Goal: Transaction & Acquisition: Purchase product/service

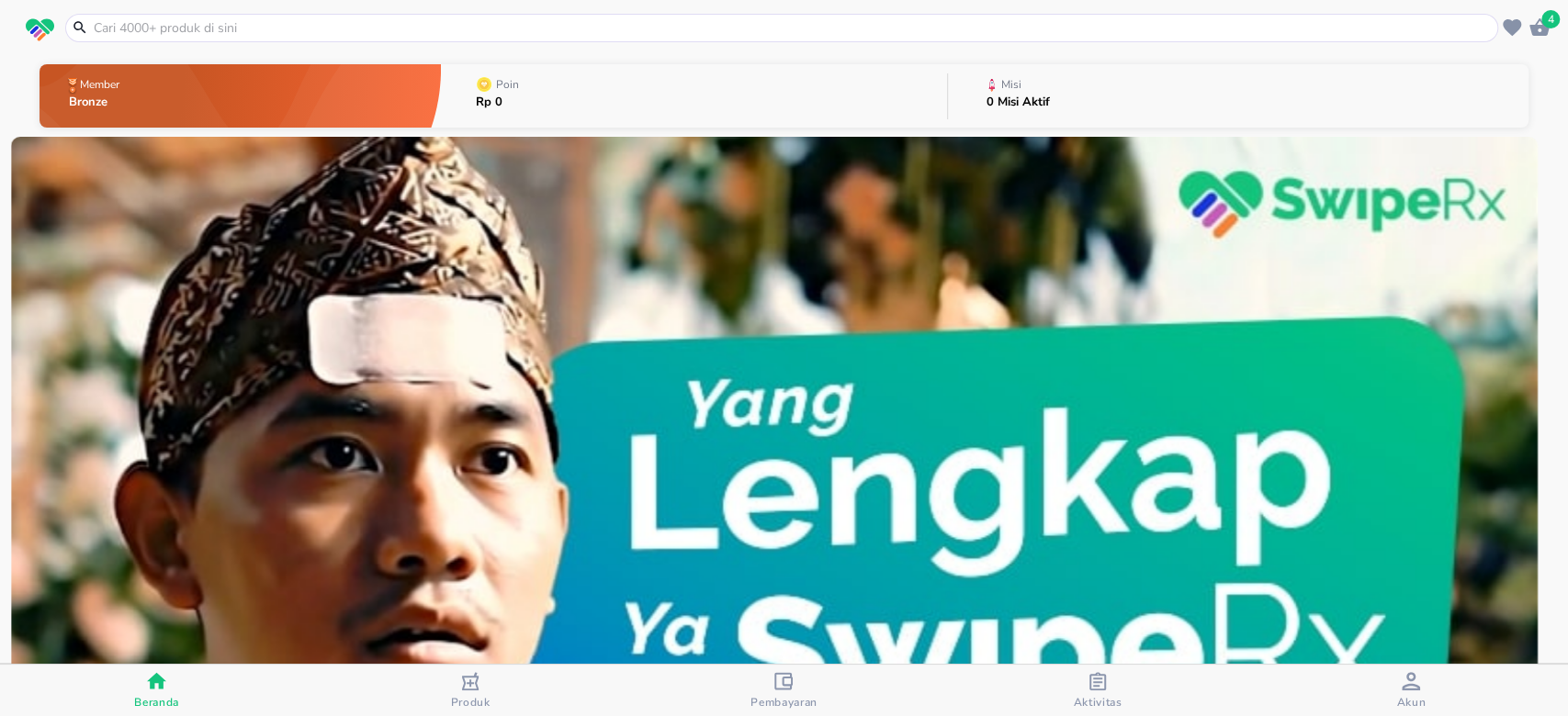
click at [184, 27] on input "text" at bounding box center [793, 28] width 1402 height 19
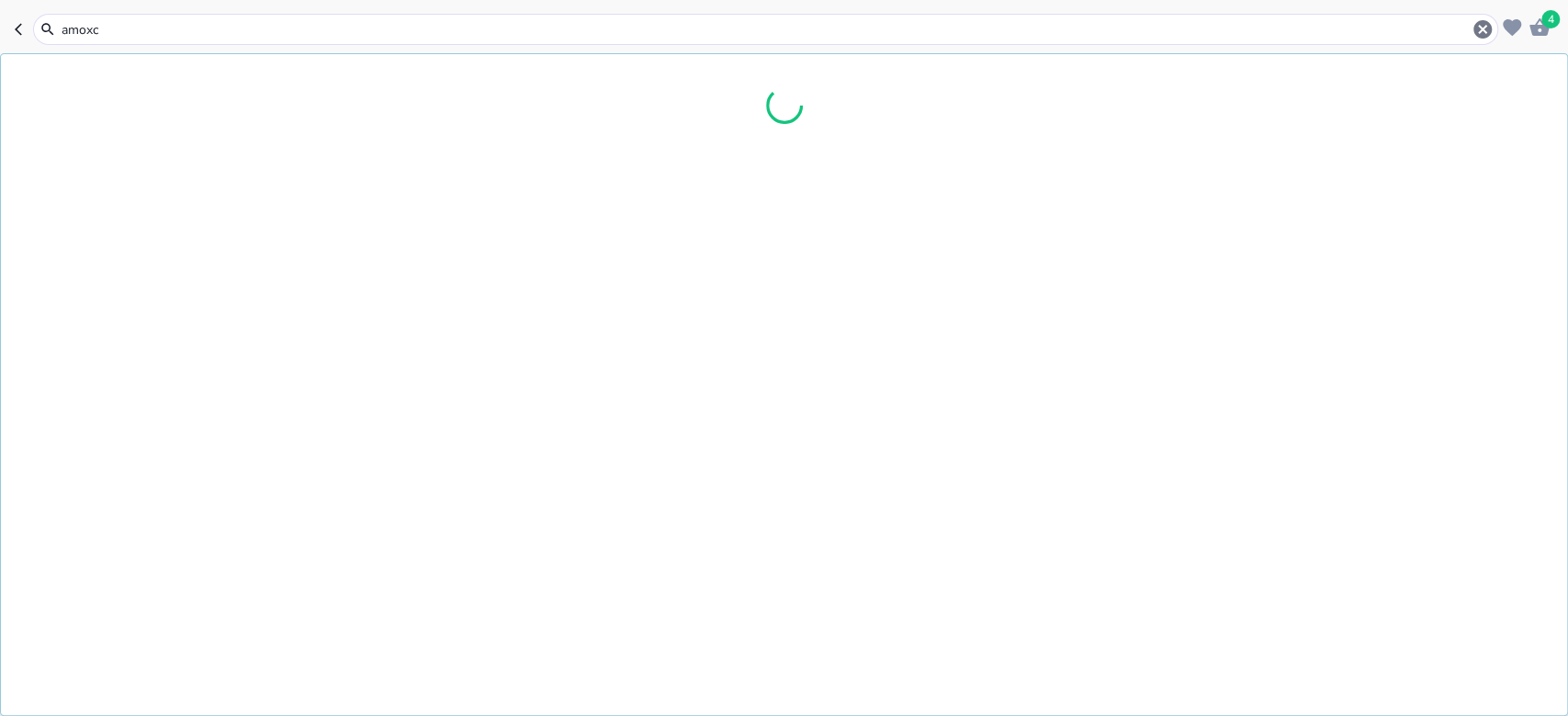
type input "amox"
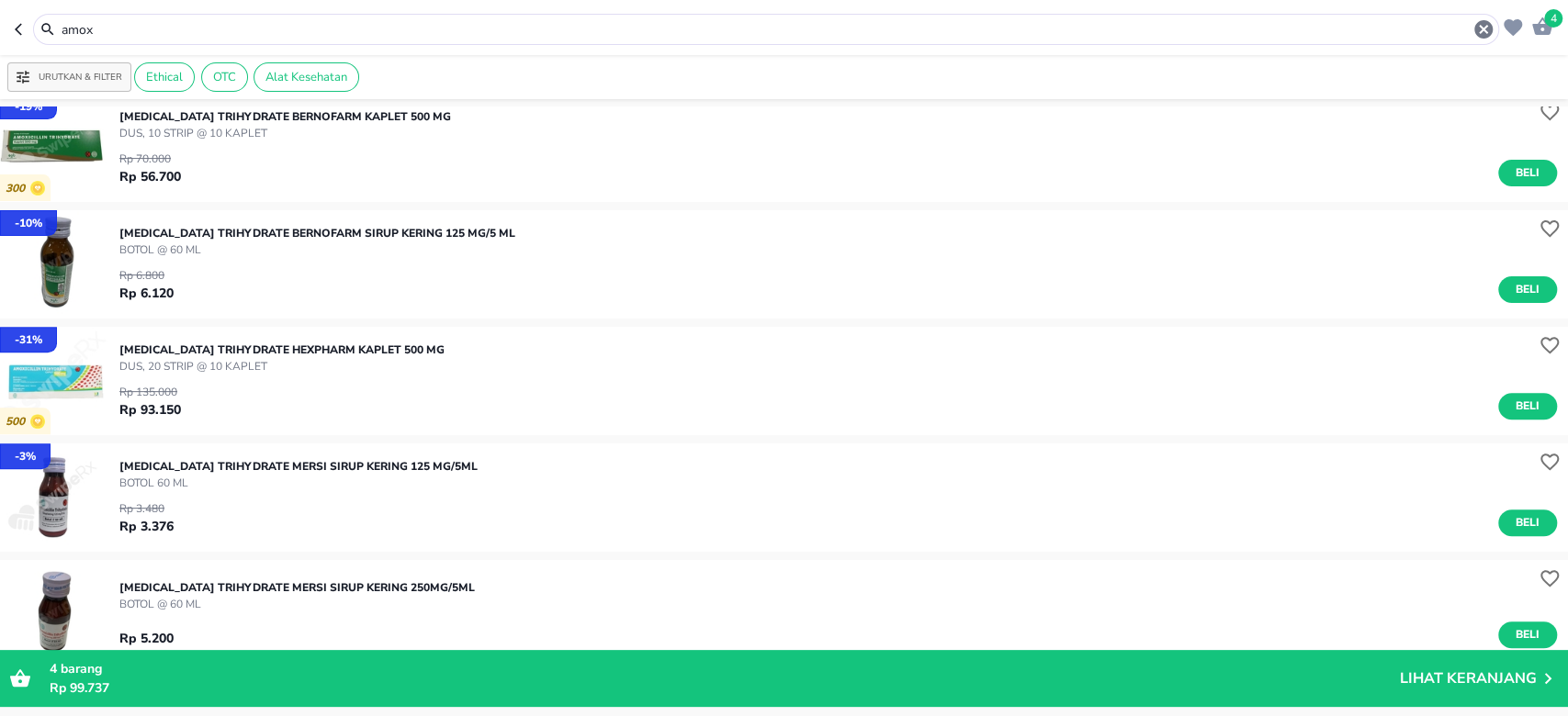
scroll to position [490, 0]
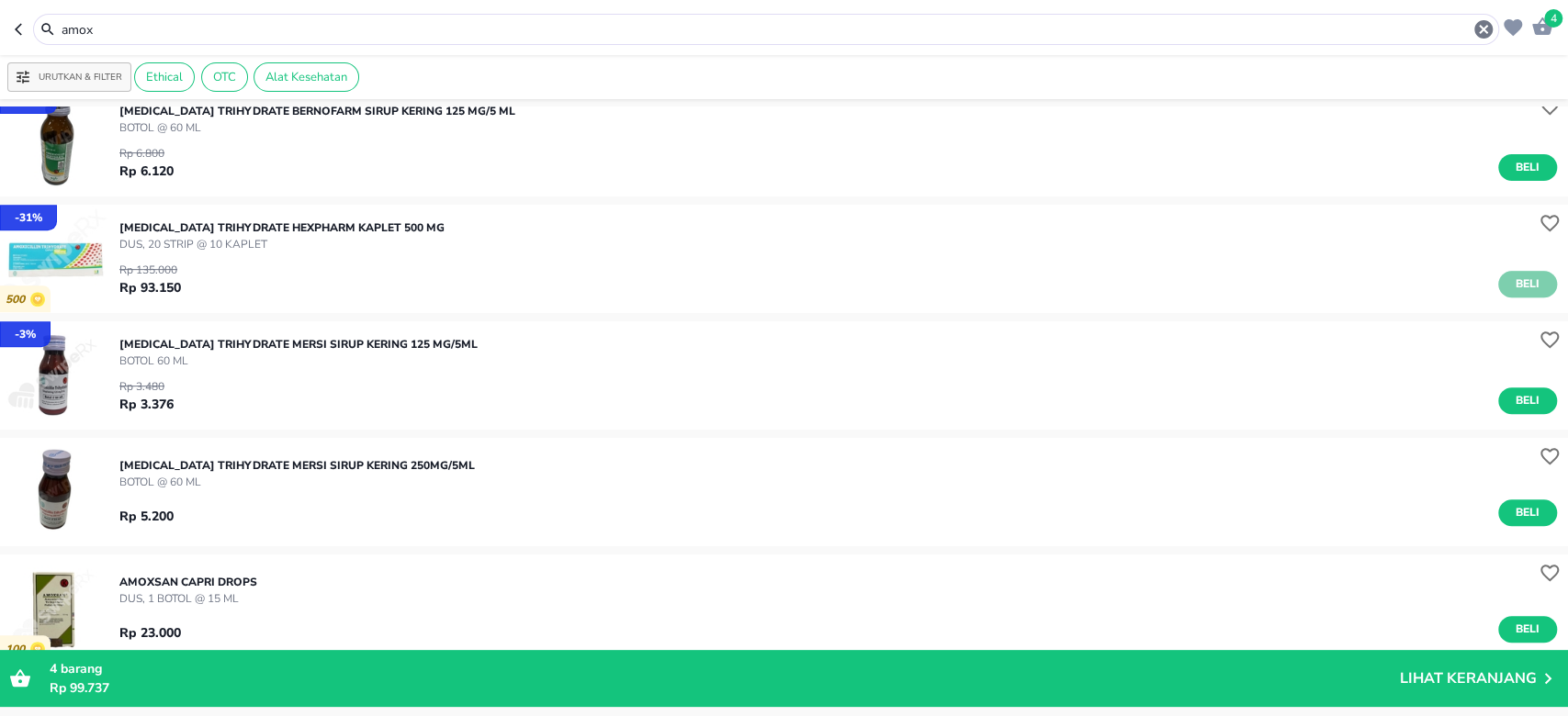
click at [1508, 271] on button "Beli" at bounding box center [1527, 284] width 59 height 27
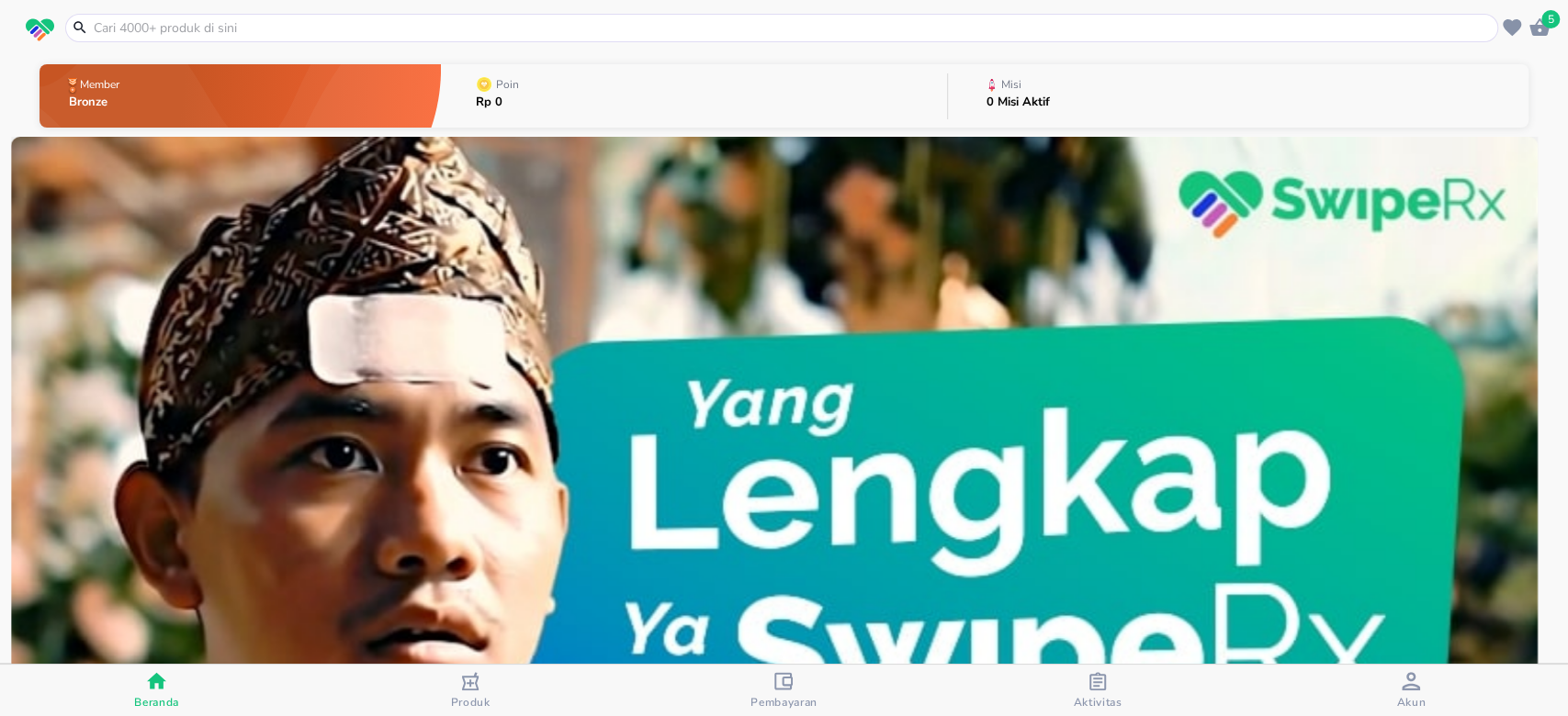
click at [1529, 30] on icon "button" at bounding box center [1539, 27] width 22 height 22
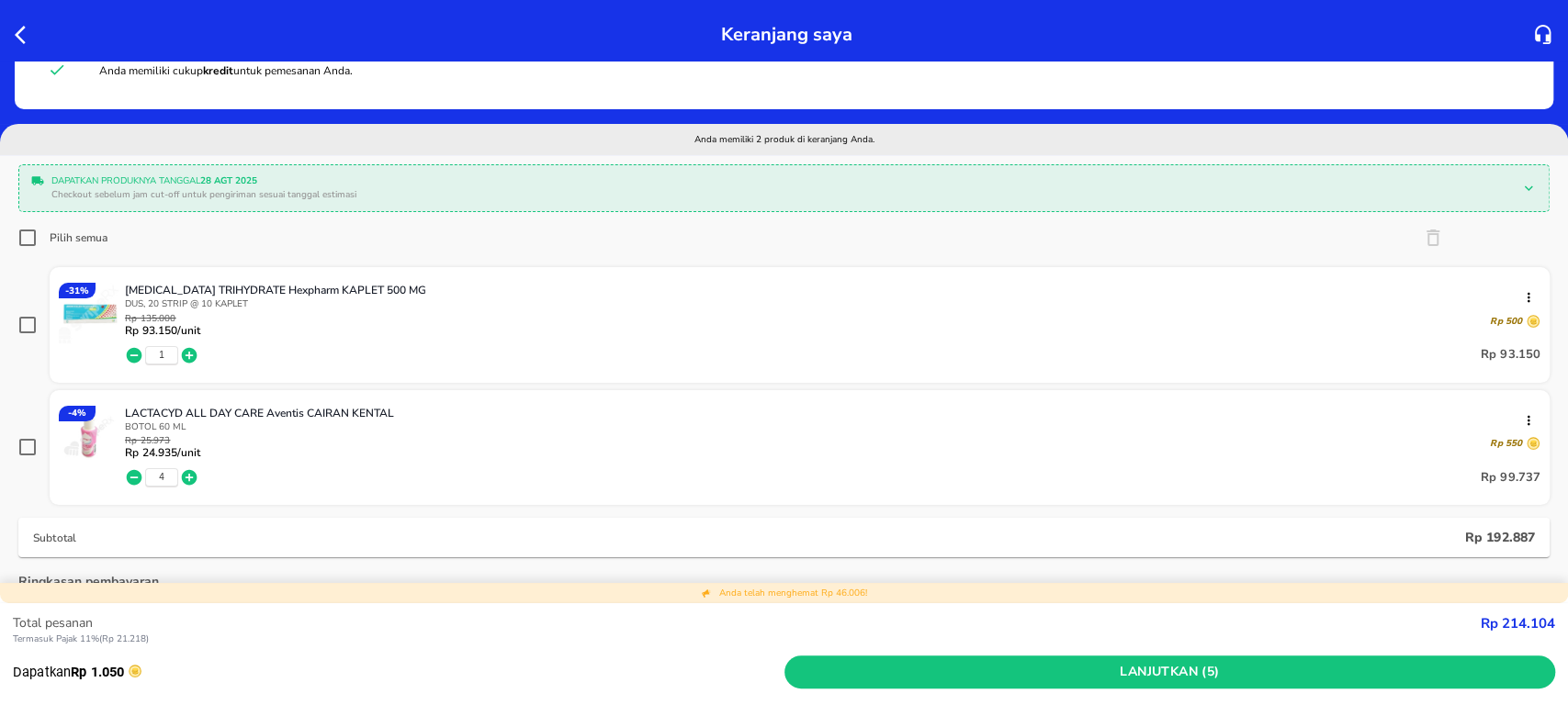
scroll to position [122, 0]
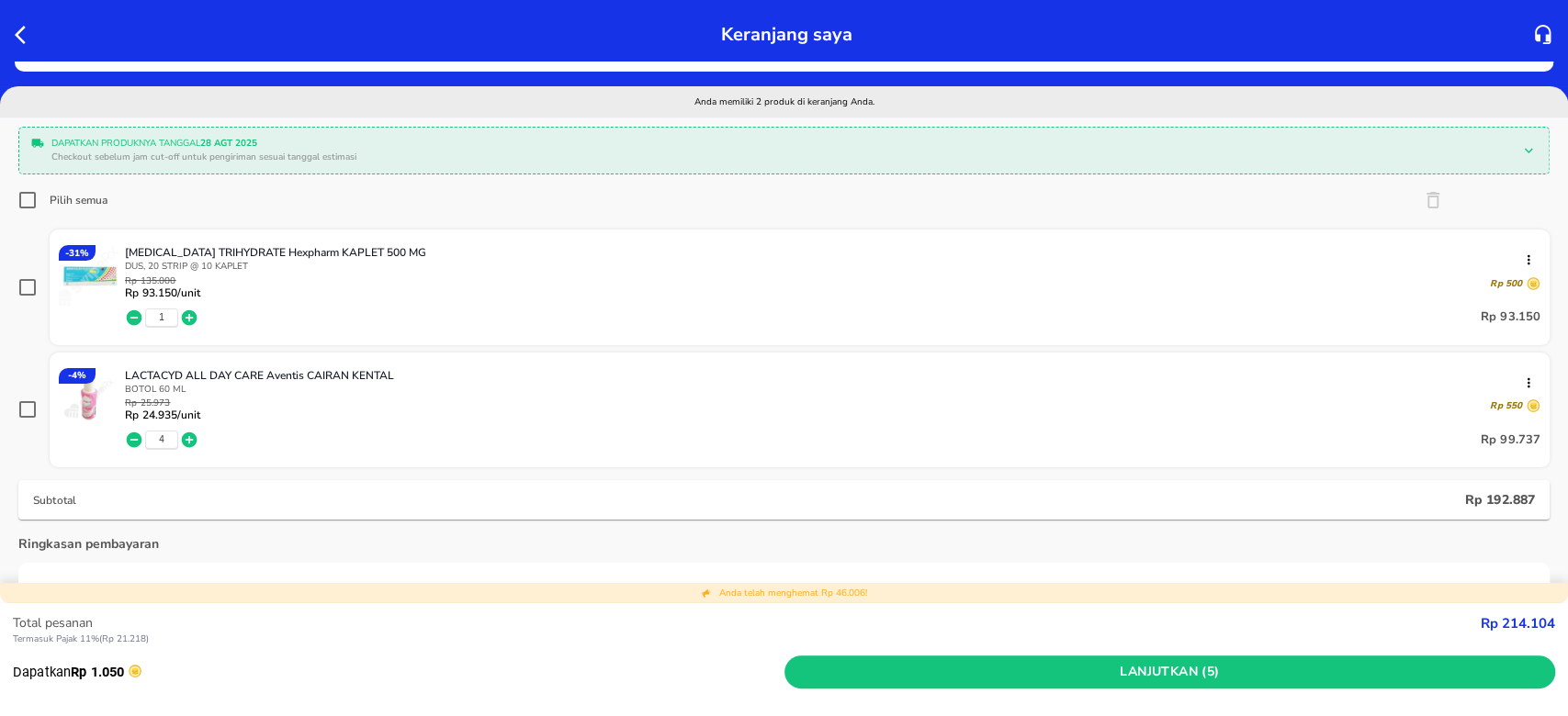
click at [133, 444] on icon "button" at bounding box center [134, 440] width 15 height 15
click at [18, 199] on input "Pilih semua" at bounding box center [27, 200] width 18 height 18
checkbox input "true"
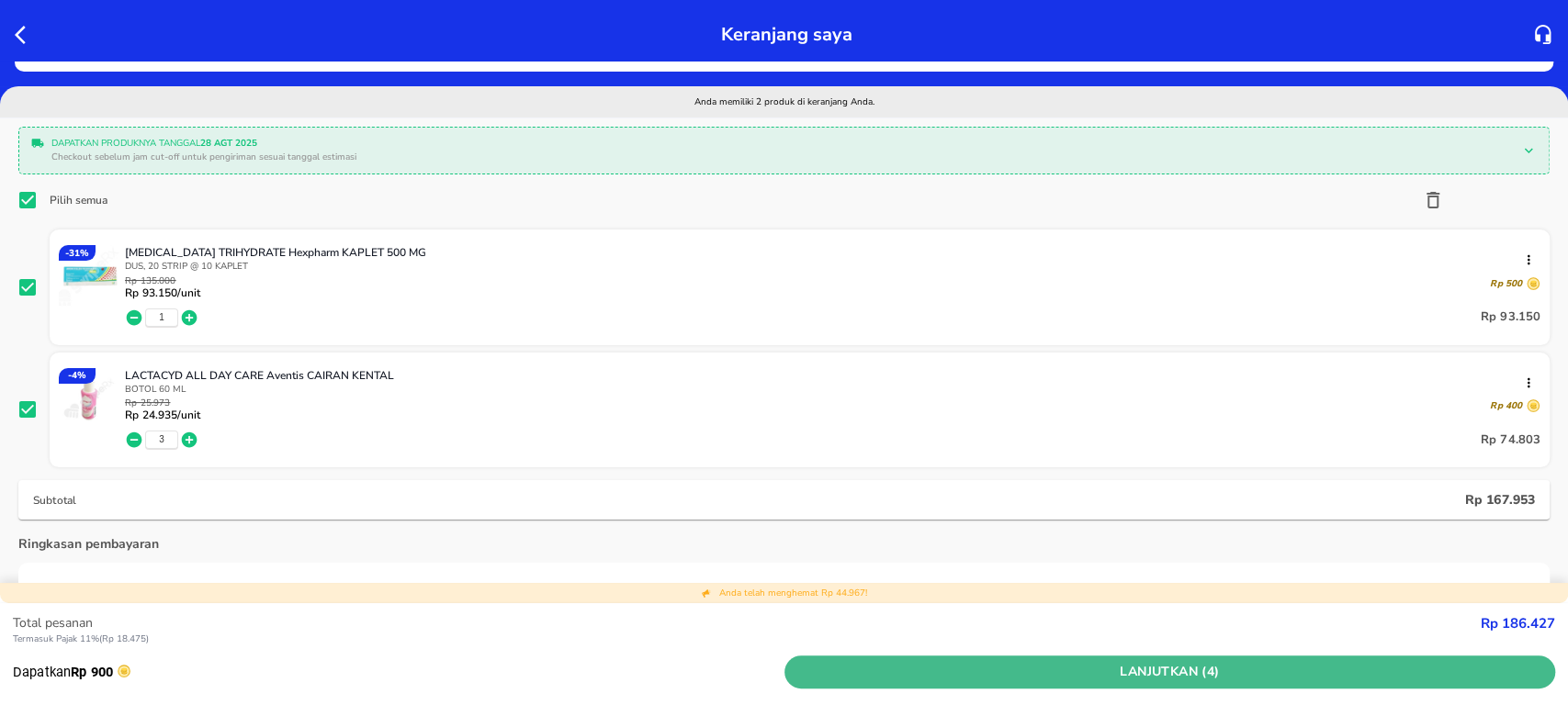
click at [1229, 678] on span "Lanjutkan (4)" at bounding box center [1170, 672] width 757 height 23
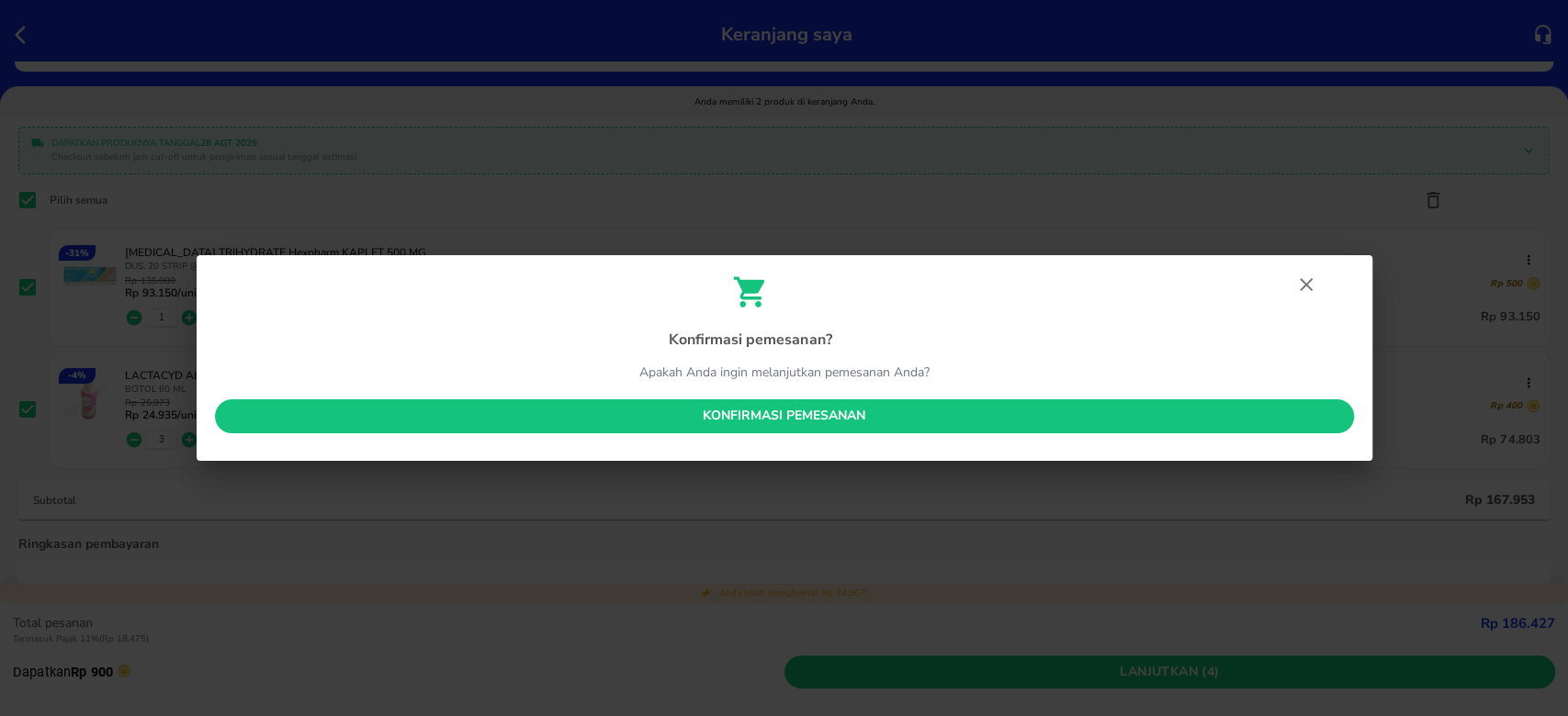
click at [855, 410] on span "Konfirmasi pemesanan" at bounding box center [784, 416] width 1110 height 23
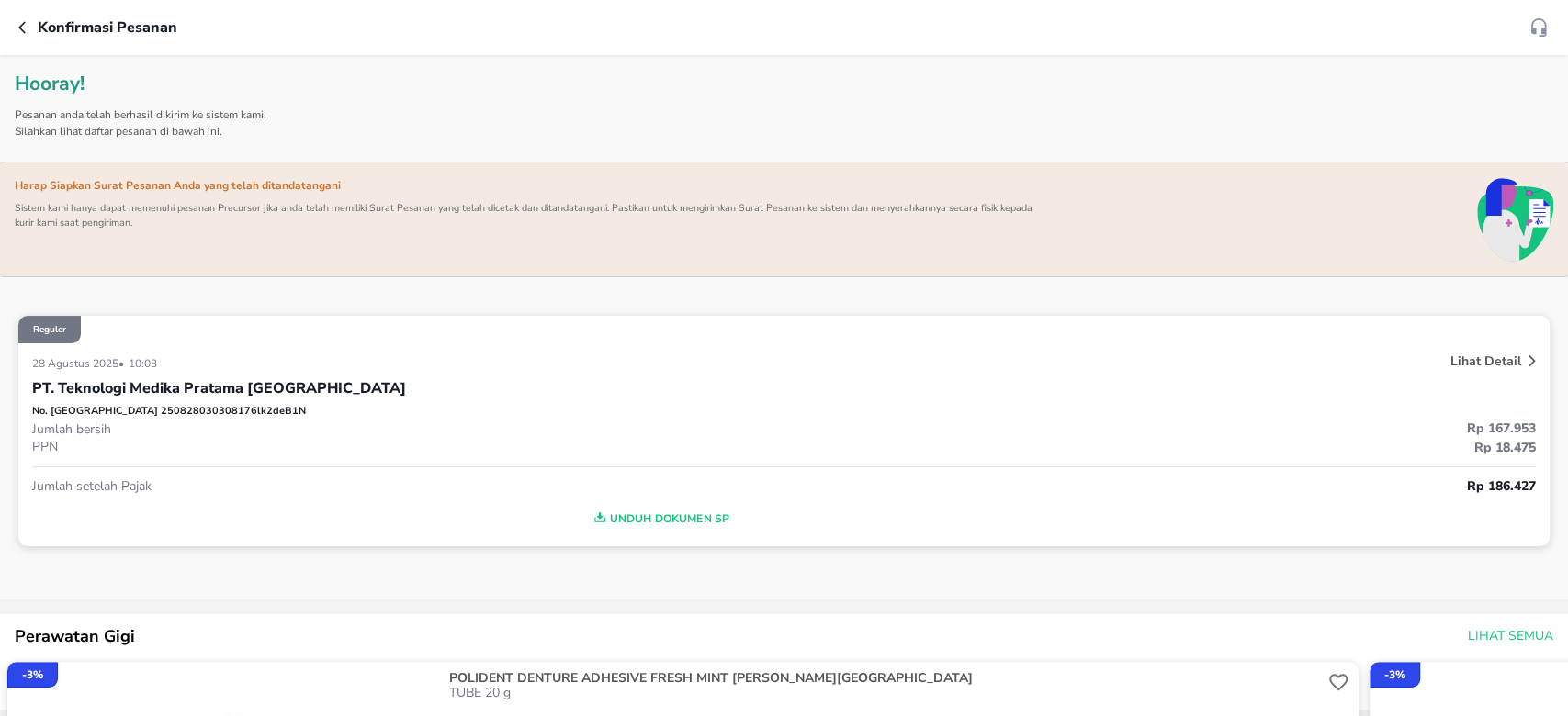
click at [22, 32] on icon "button" at bounding box center [25, 27] width 14 height 14
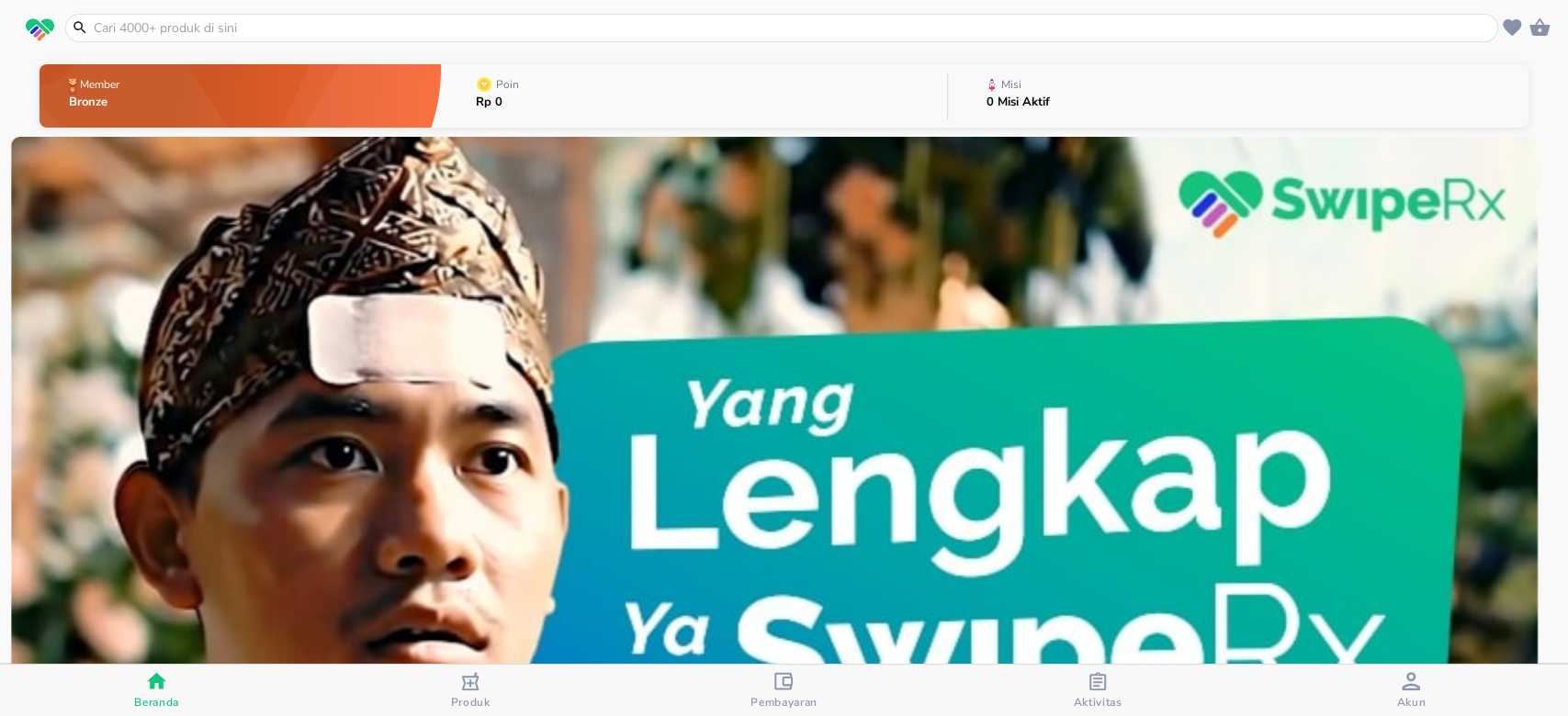
click at [1103, 672] on icon "button" at bounding box center [1096, 681] width 18 height 18
click at [1407, 706] on span "Akun" at bounding box center [1410, 702] width 29 height 14
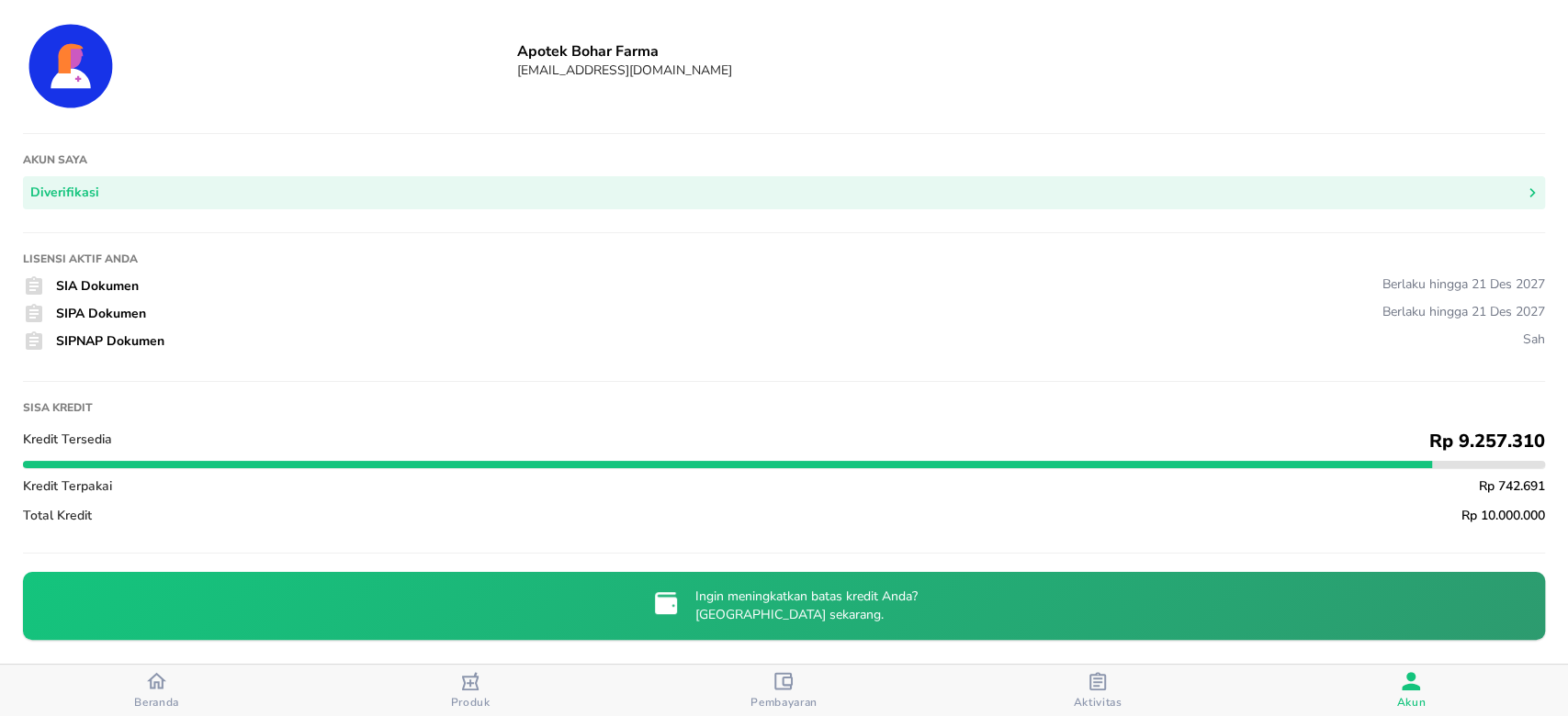
click at [1098, 691] on div "button" at bounding box center [1096, 684] width 18 height 23
